Goal: Task Accomplishment & Management: Manage account settings

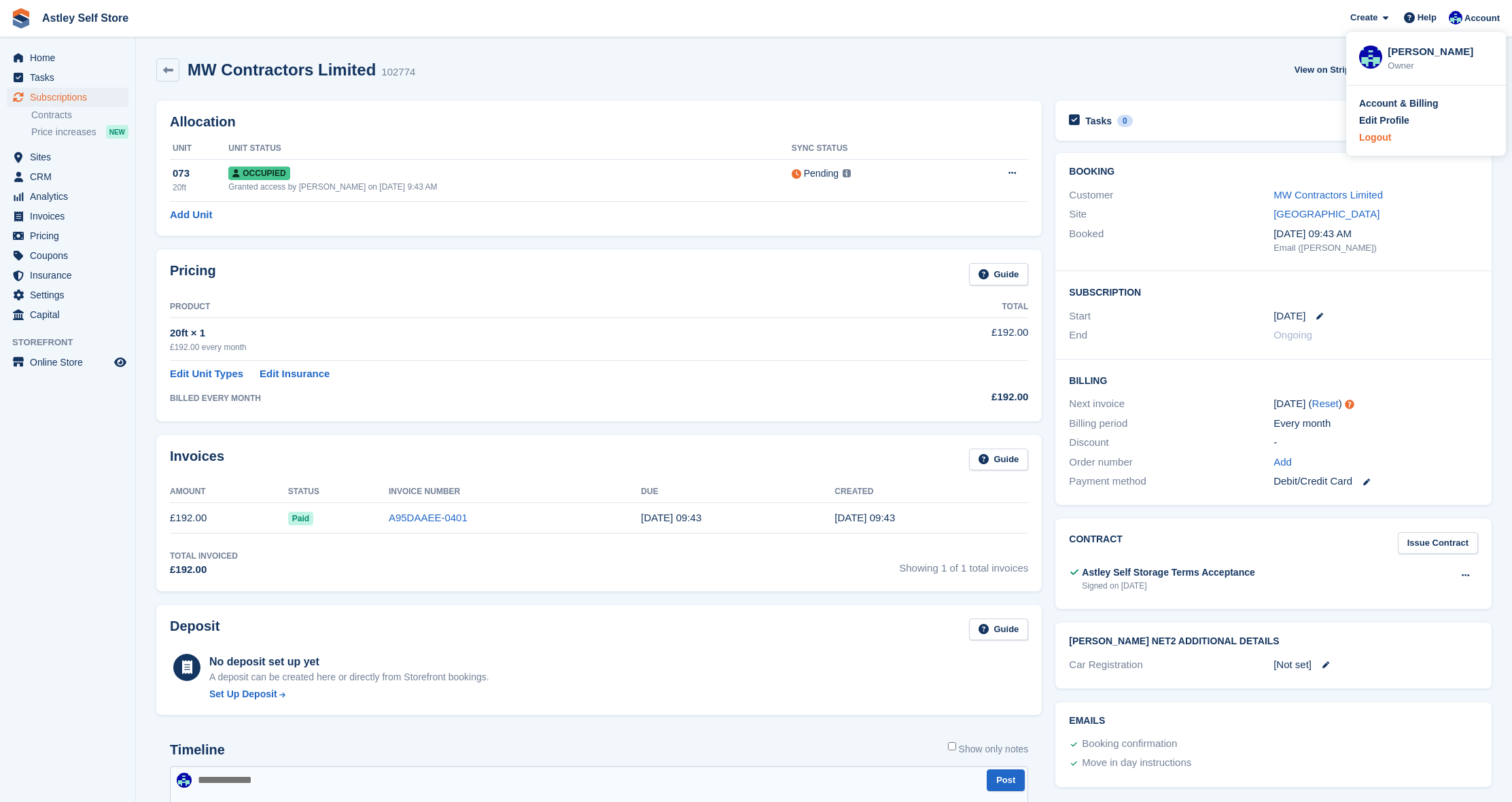
click at [1375, 136] on div "Logout" at bounding box center [1375, 137] width 32 height 15
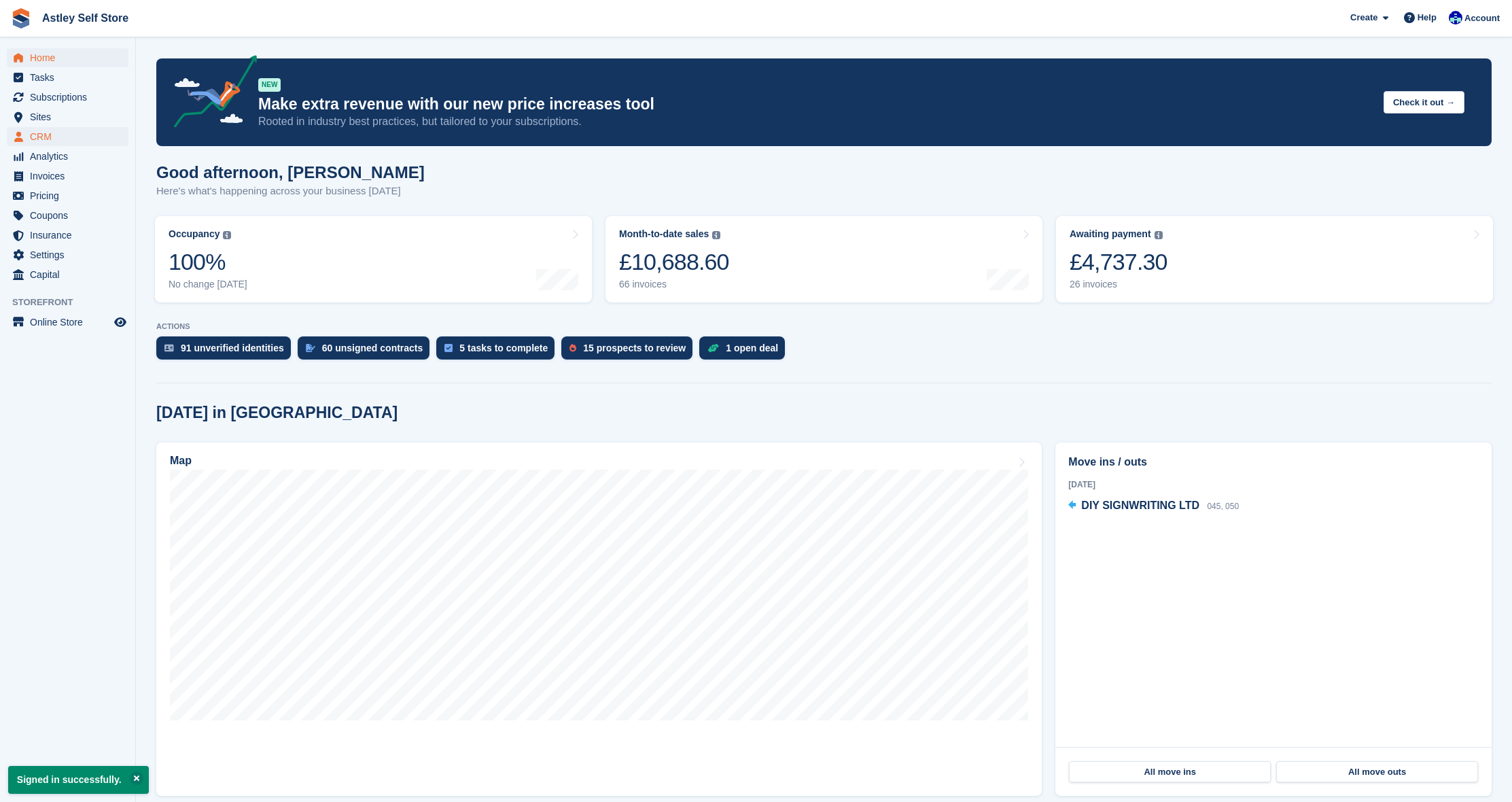
click at [43, 138] on span "CRM" at bounding box center [71, 137] width 81 height 19
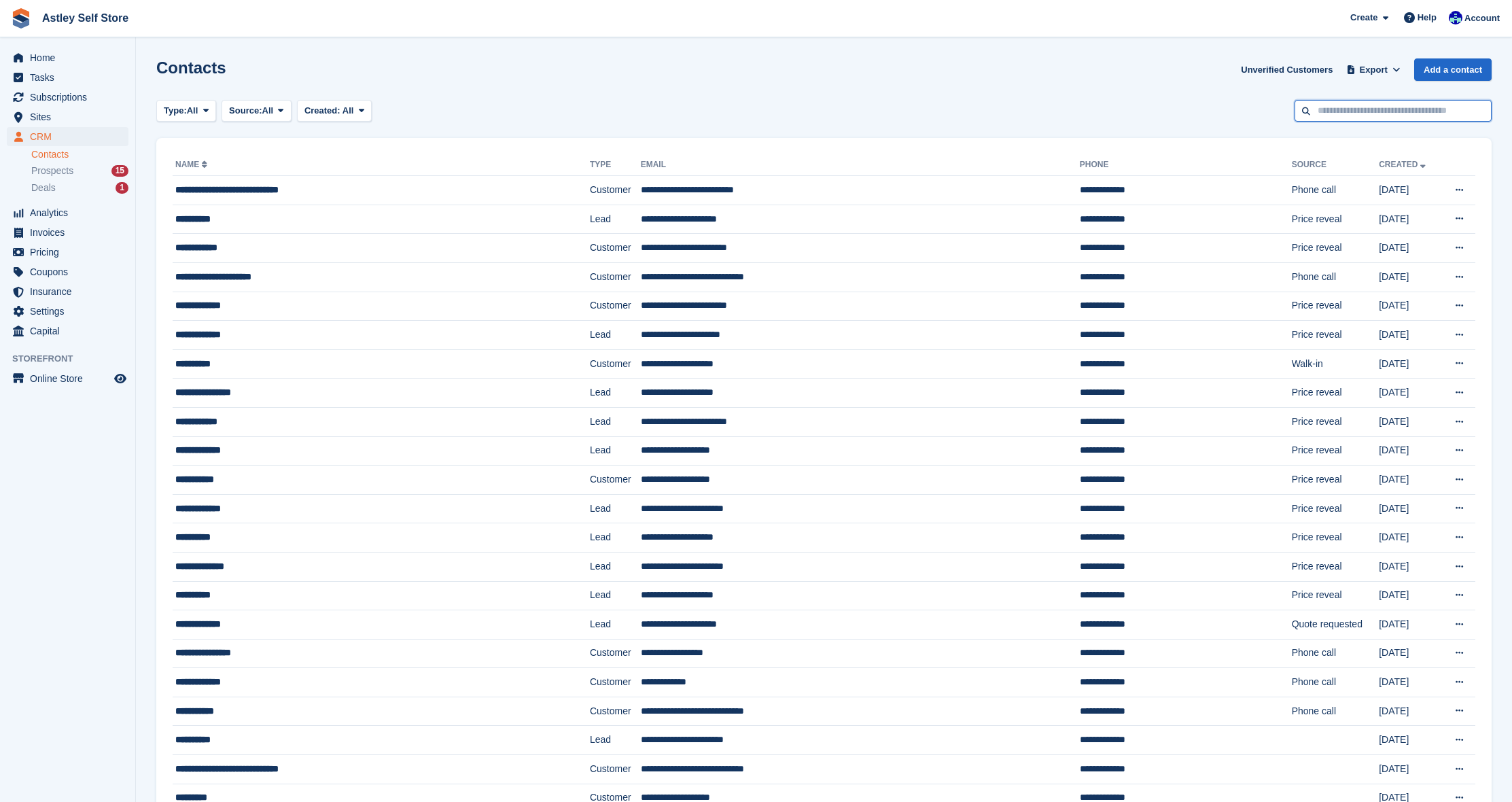
click at [1378, 111] on input "text" at bounding box center [1394, 111] width 197 height 22
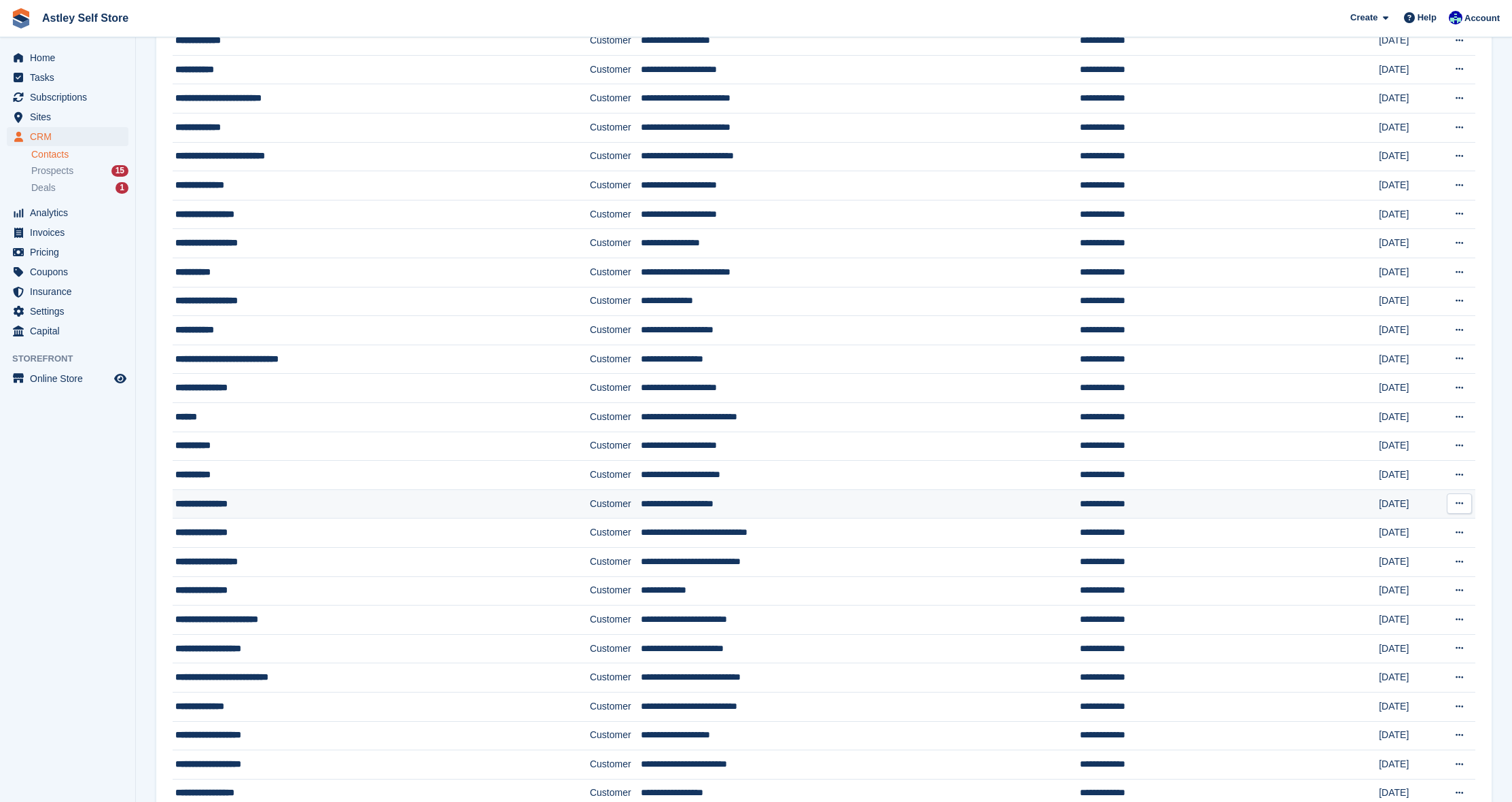
scroll to position [889, 0]
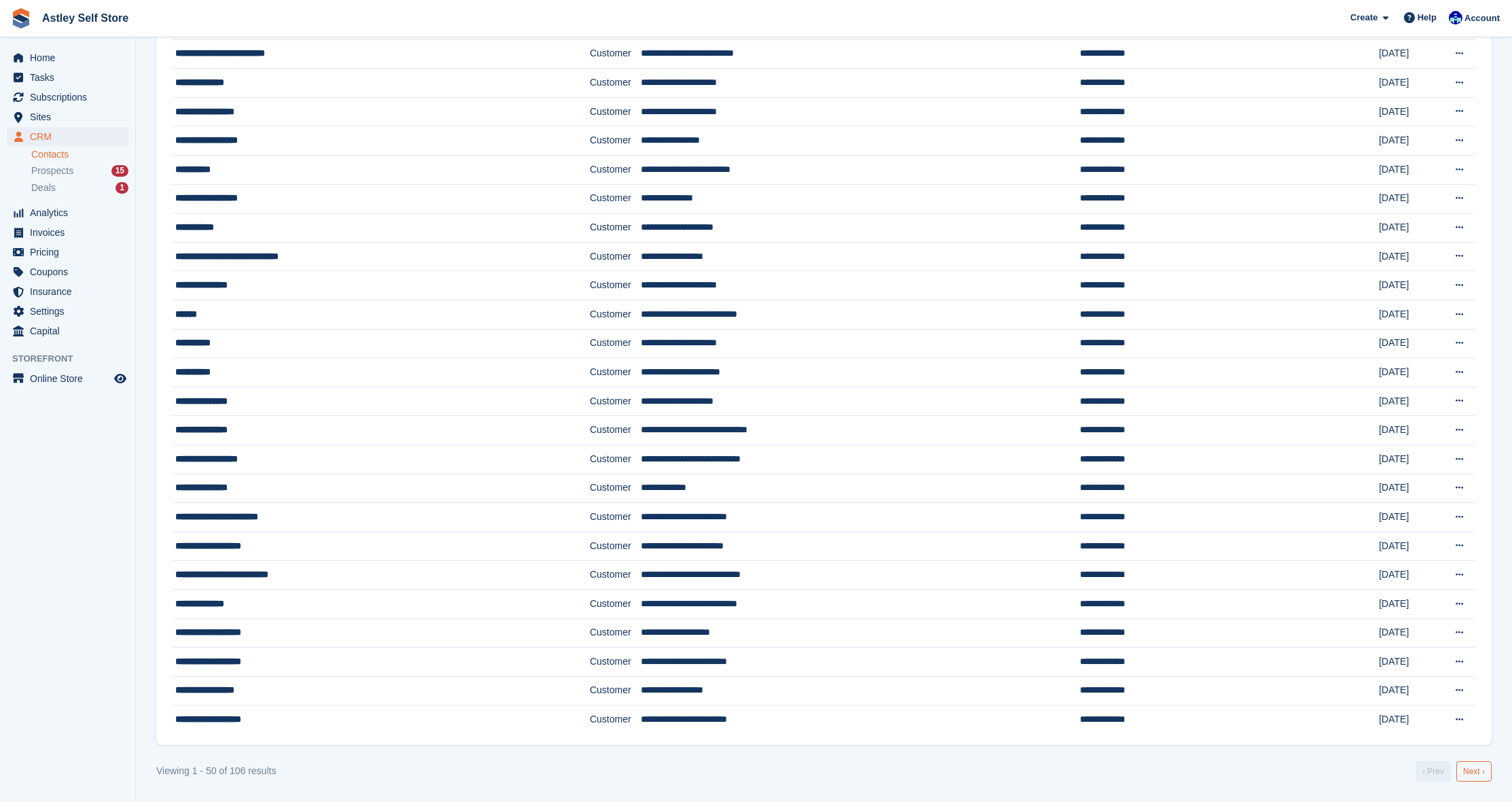
click at [1472, 773] on link "Next ›" at bounding box center [1474, 772] width 35 height 21
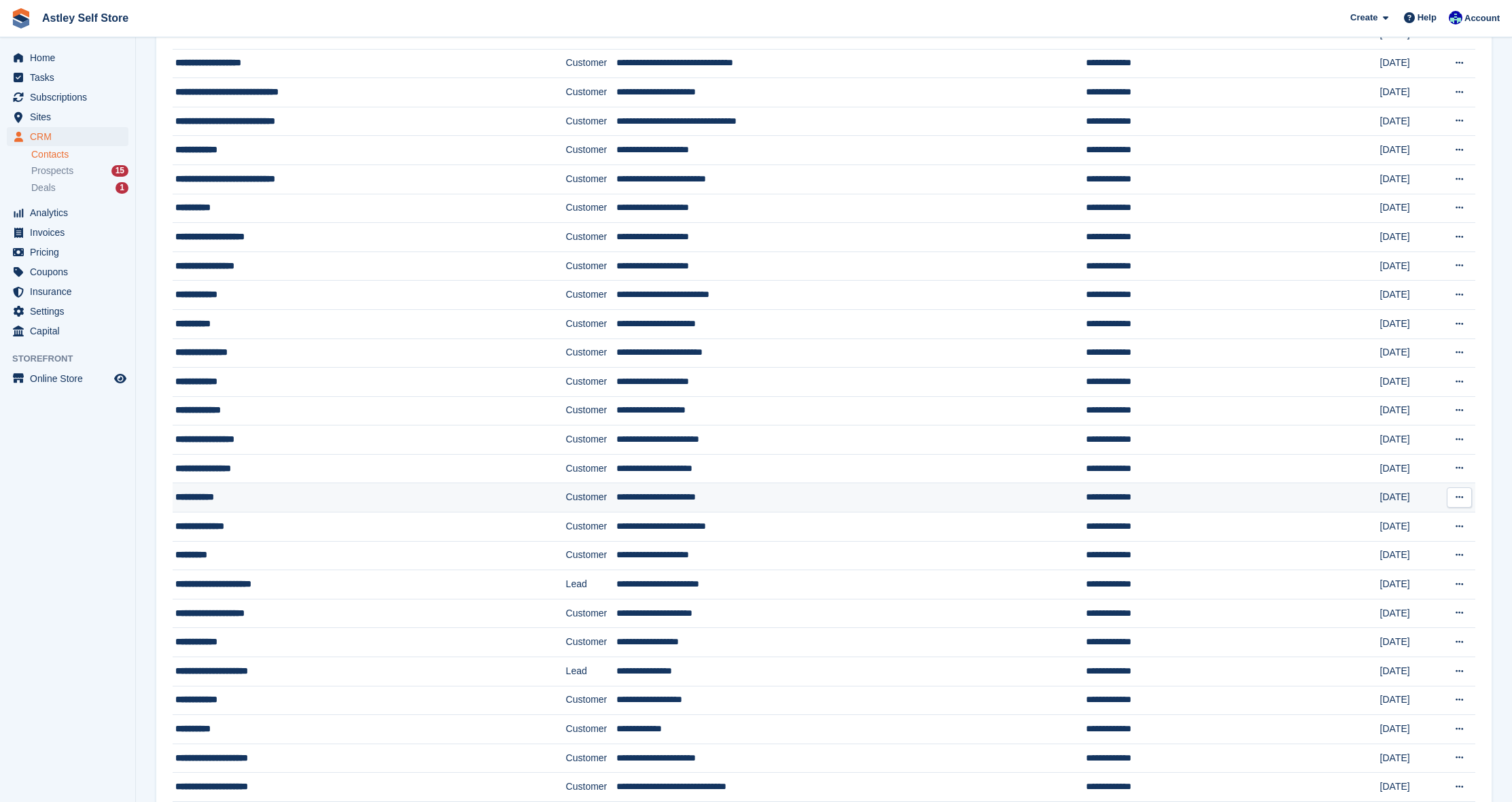
scroll to position [343, 0]
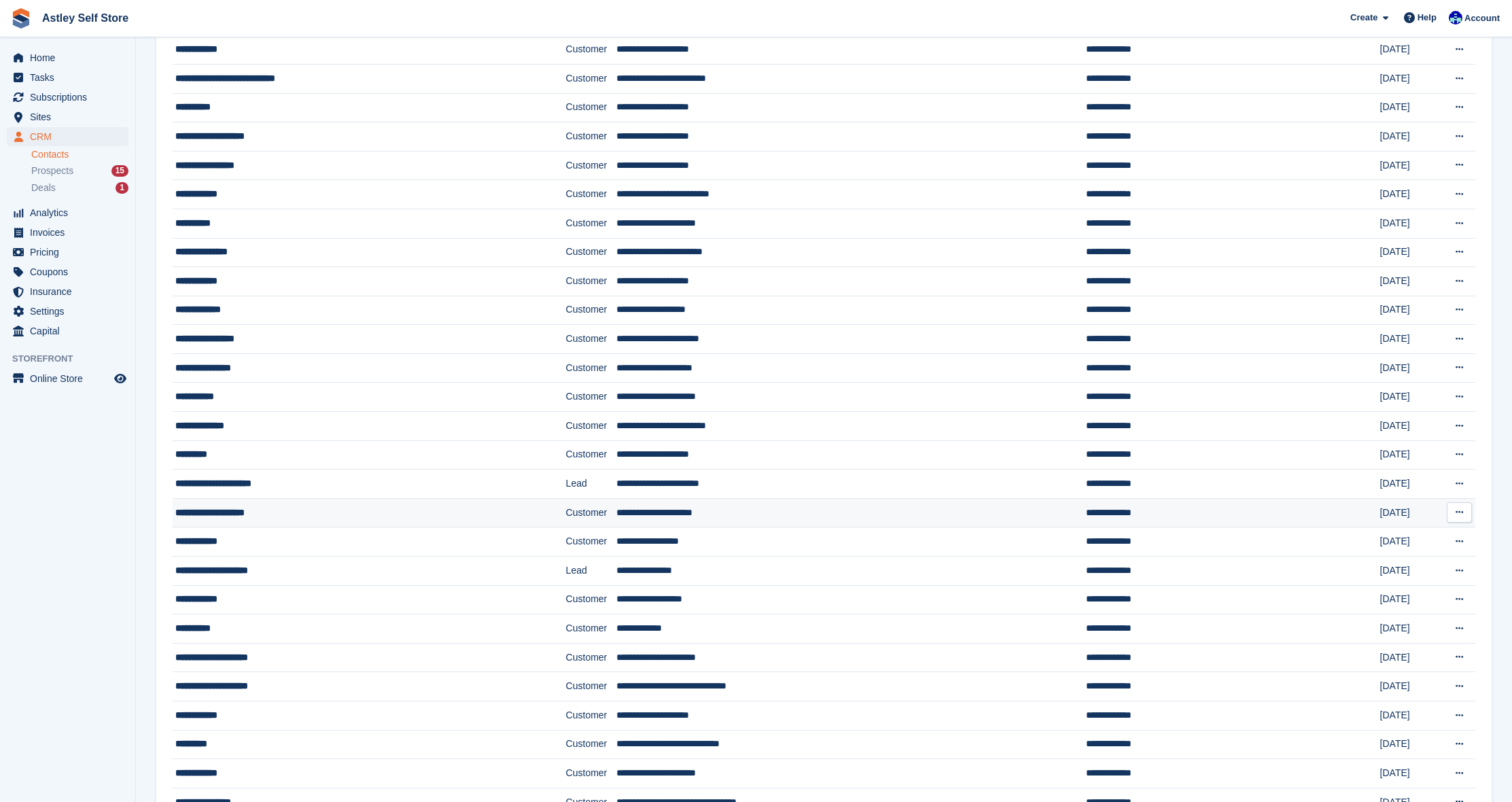
click at [236, 513] on div "**********" at bounding box center [335, 512] width 320 height 15
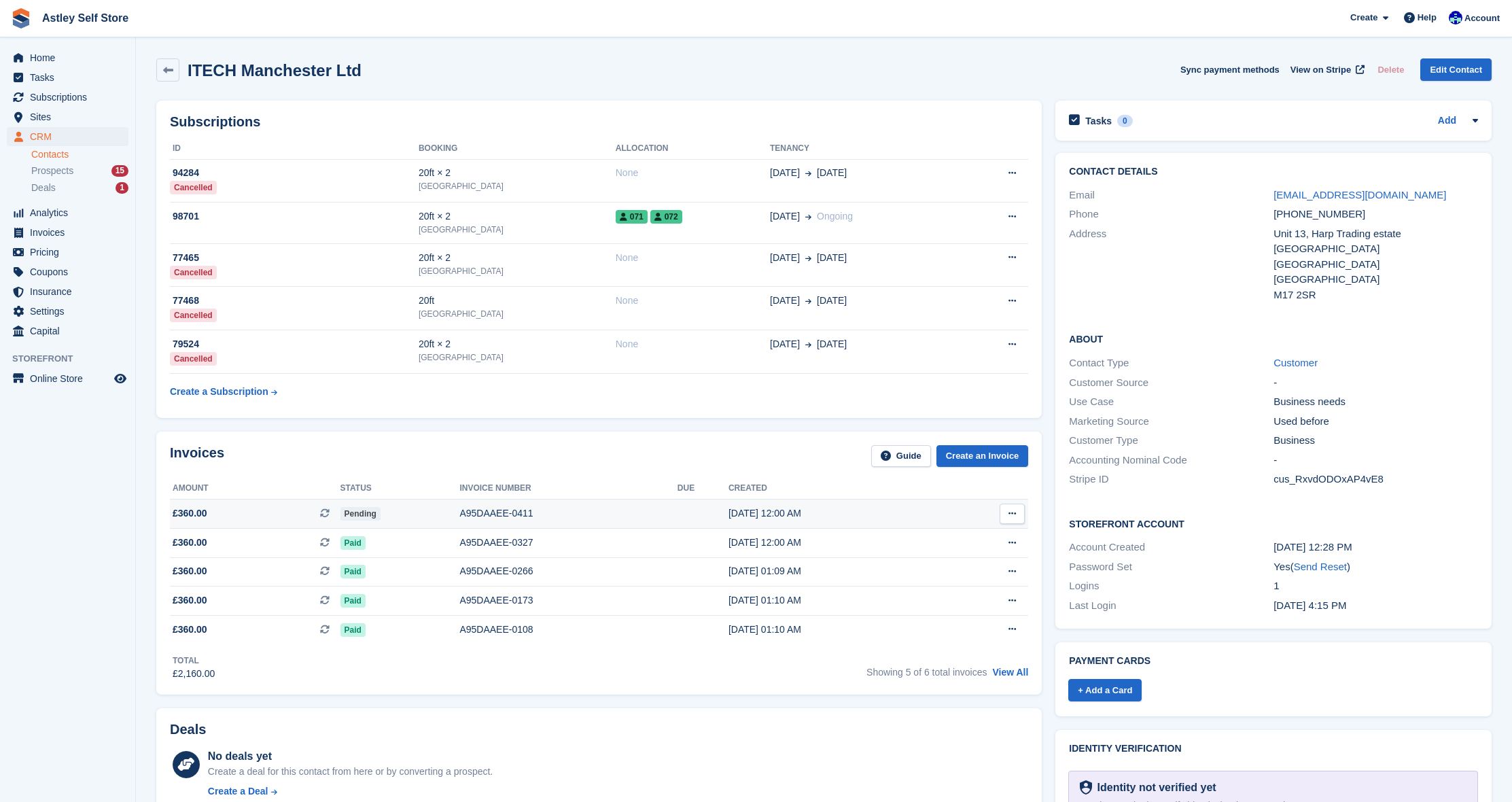
click at [505, 519] on div "A95DAAEE-0411" at bounding box center [569, 513] width 218 height 15
click at [1014, 518] on icon at bounding box center [1012, 513] width 8 height 9
click at [937, 543] on p "Download PDF" at bounding box center [959, 540] width 118 height 17
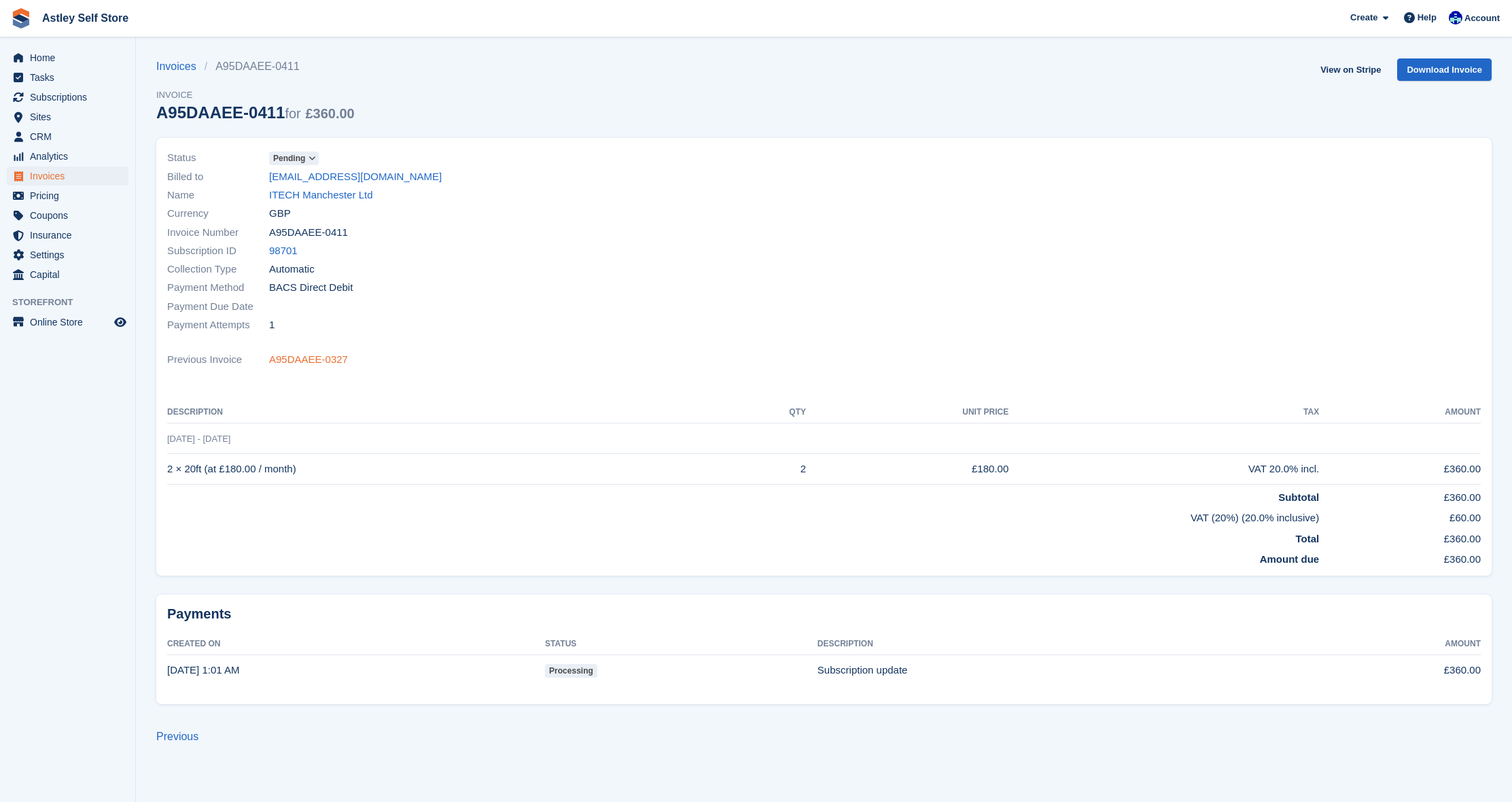
click at [309, 361] on link "A95DAAEE-0327" at bounding box center [308, 360] width 79 height 16
